Goal: Task Accomplishment & Management: Use online tool/utility

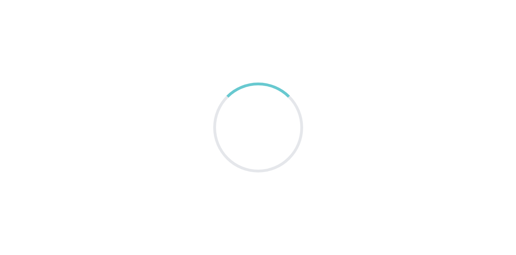
click at [162, 59] on main at bounding box center [258, 127] width 516 height 255
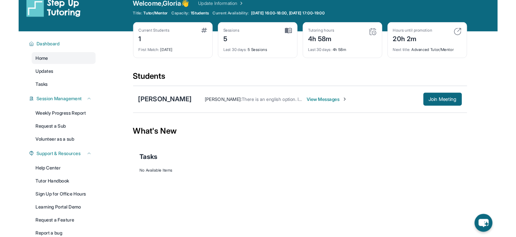
scroll to position [12, 0]
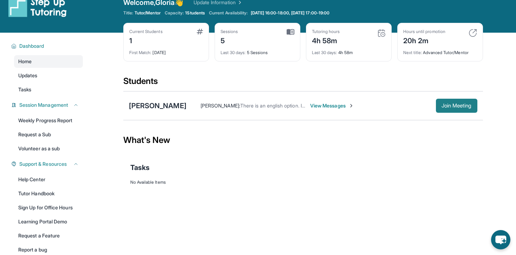
click at [445, 107] on span "Join Meeting" at bounding box center [456, 106] width 30 height 4
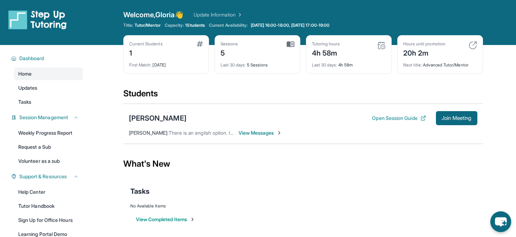
click at [505, 219] on icon "chat-button" at bounding box center [501, 221] width 12 height 9
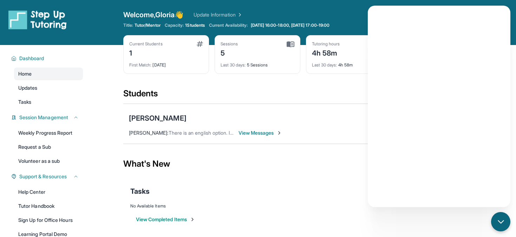
click at [331, 170] on div "What's New" at bounding box center [303, 163] width 360 height 31
